Goal: Task Accomplishment & Management: Complete application form

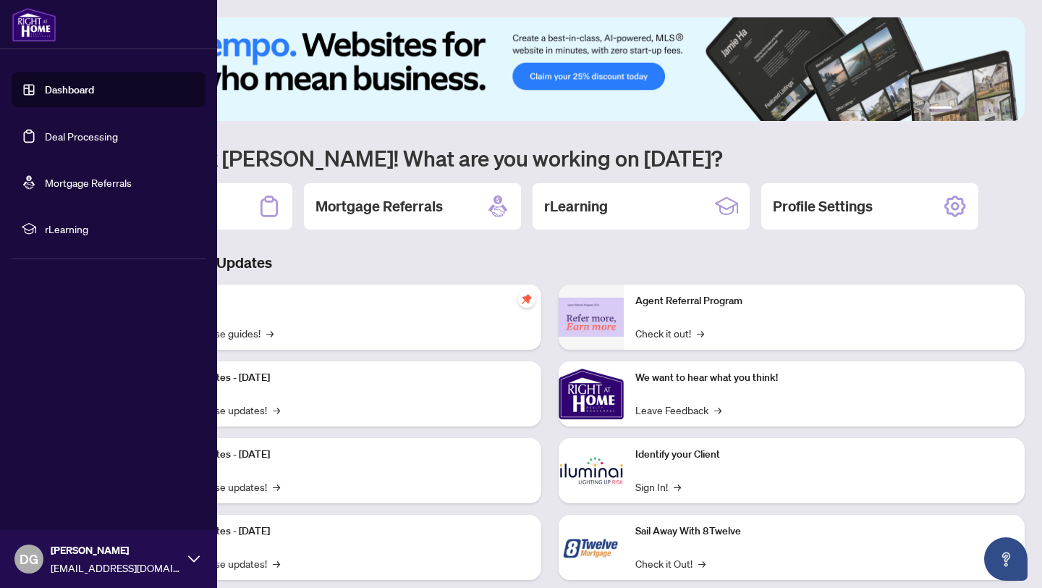
click at [45, 135] on link "Deal Processing" at bounding box center [81, 136] width 73 height 13
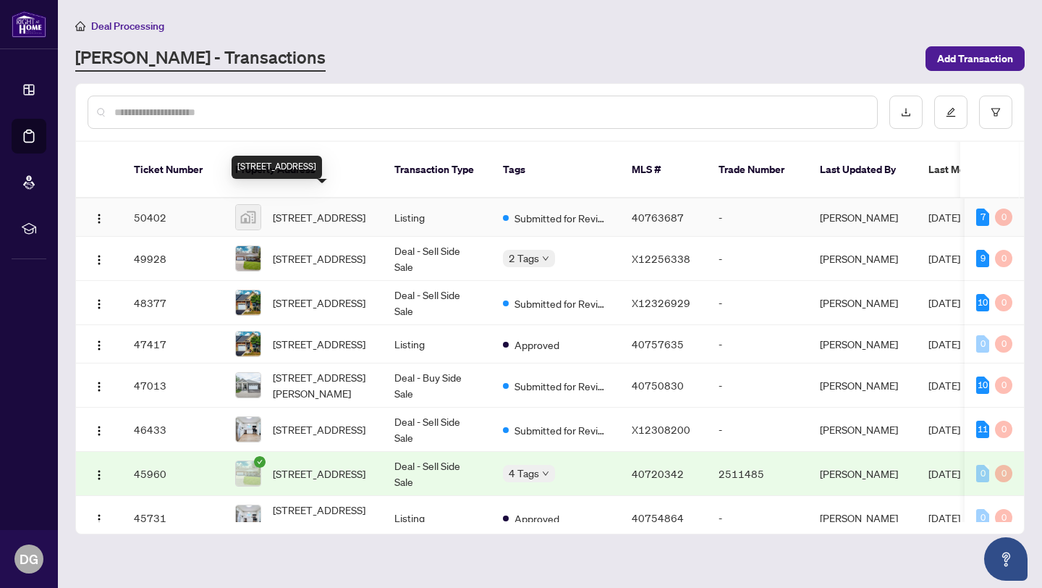
click at [326, 209] on span "[STREET_ADDRESS]" at bounding box center [319, 217] width 93 height 16
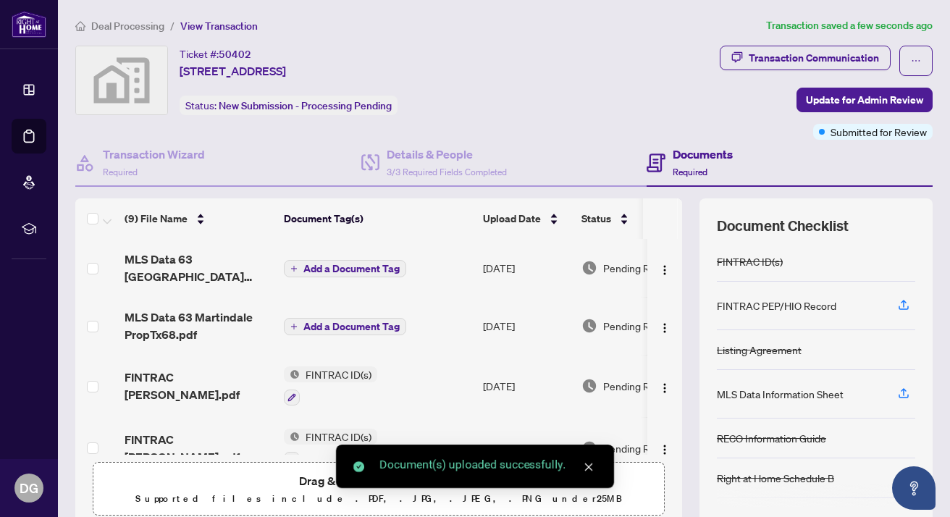
click at [382, 264] on span "Add a Document Tag" at bounding box center [351, 269] width 96 height 10
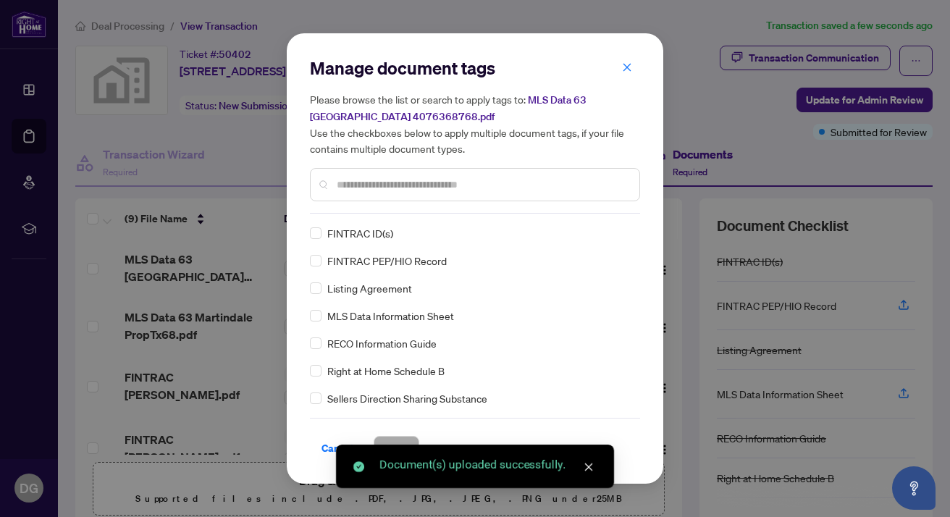
click at [455, 181] on input "text" at bounding box center [482, 185] width 291 height 16
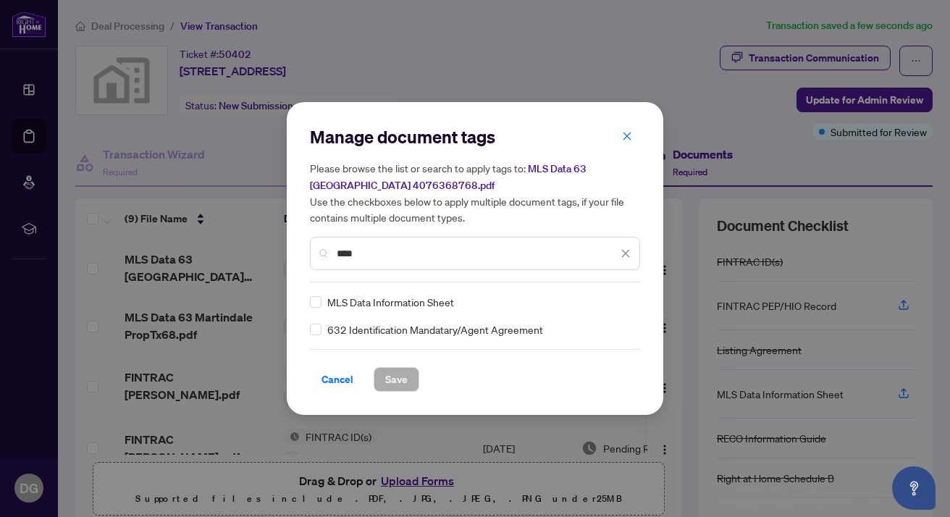
type input "****"
click at [397, 376] on span "Save" at bounding box center [396, 379] width 22 height 23
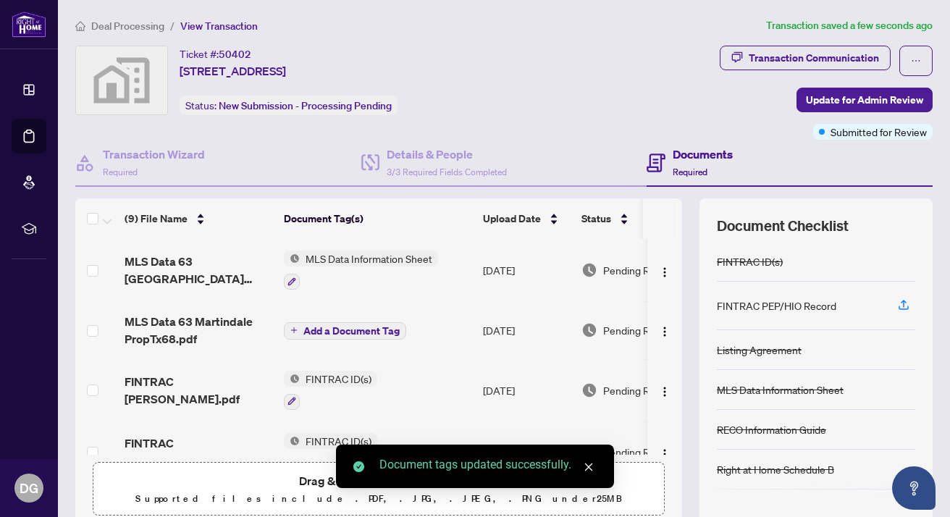
click at [371, 326] on span "Add a Document Tag" at bounding box center [351, 331] width 96 height 10
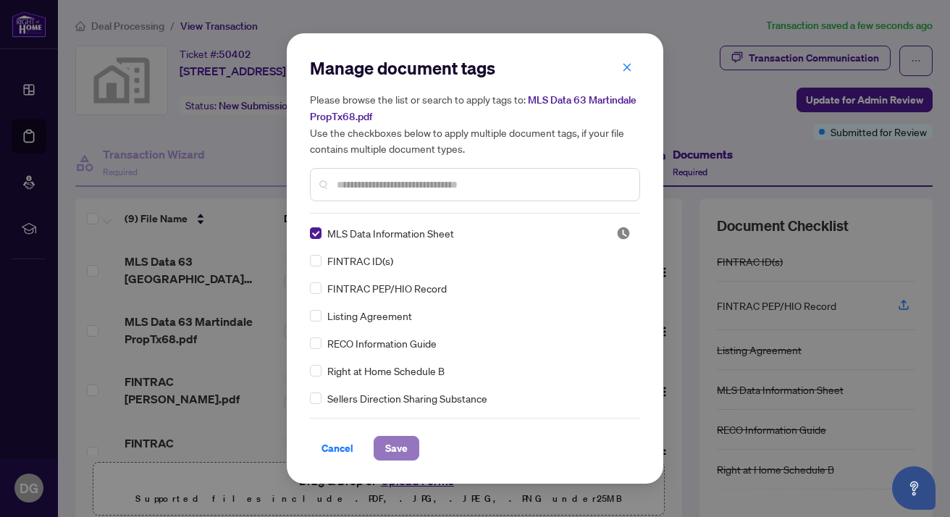
click at [400, 450] on span "Save" at bounding box center [396, 448] width 22 height 23
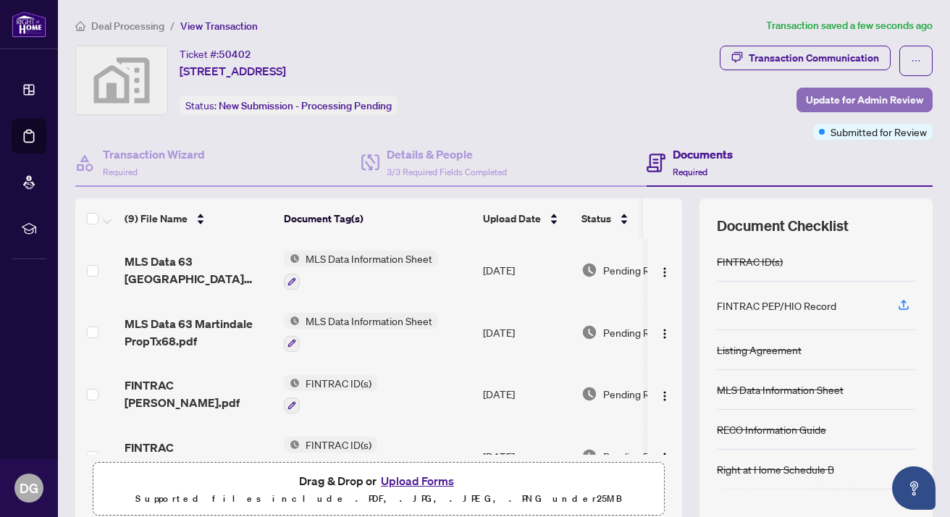
click at [862, 96] on span "Update for Admin Review" at bounding box center [864, 99] width 117 height 23
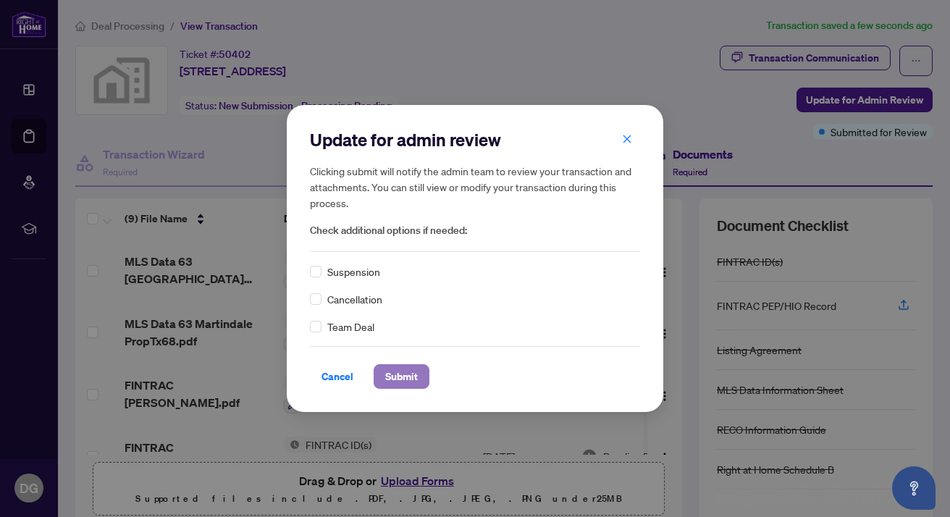
click at [415, 374] on span "Submit" at bounding box center [401, 376] width 33 height 23
